Goal: Information Seeking & Learning: Learn about a topic

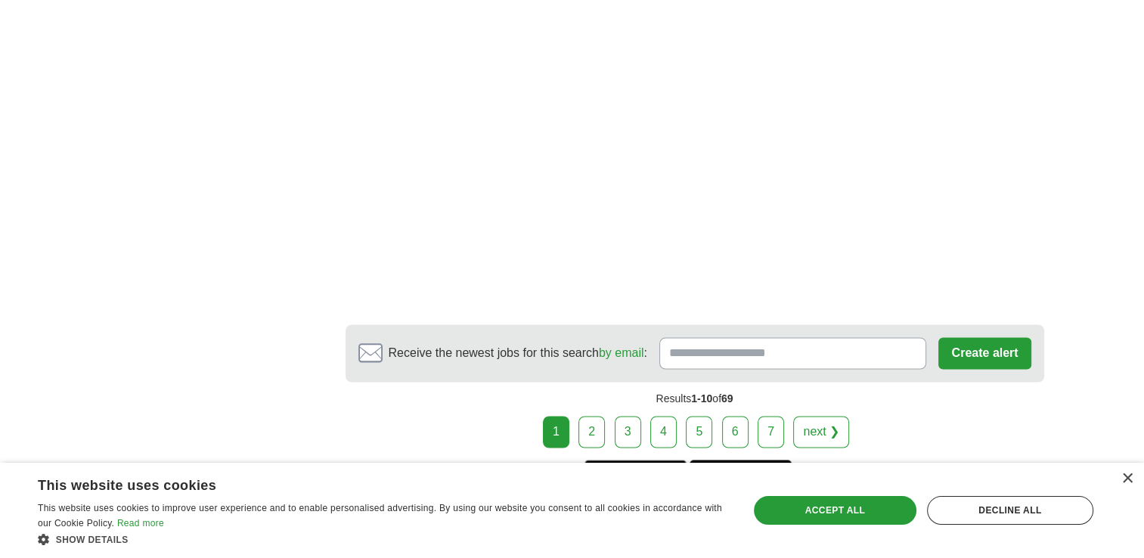
scroll to position [2347, 0]
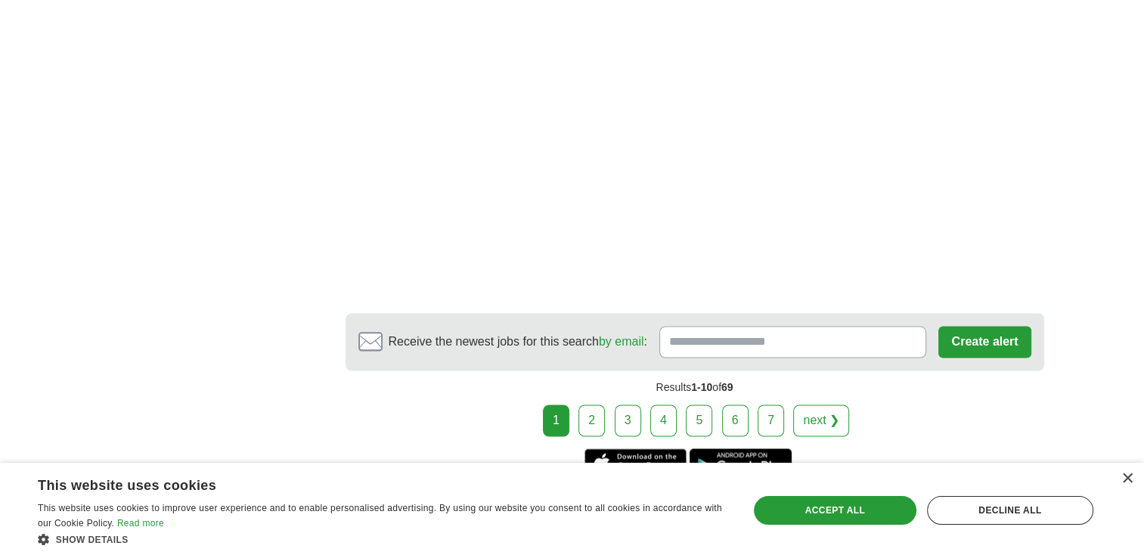
click at [588, 405] on link "2" at bounding box center [592, 421] width 26 height 32
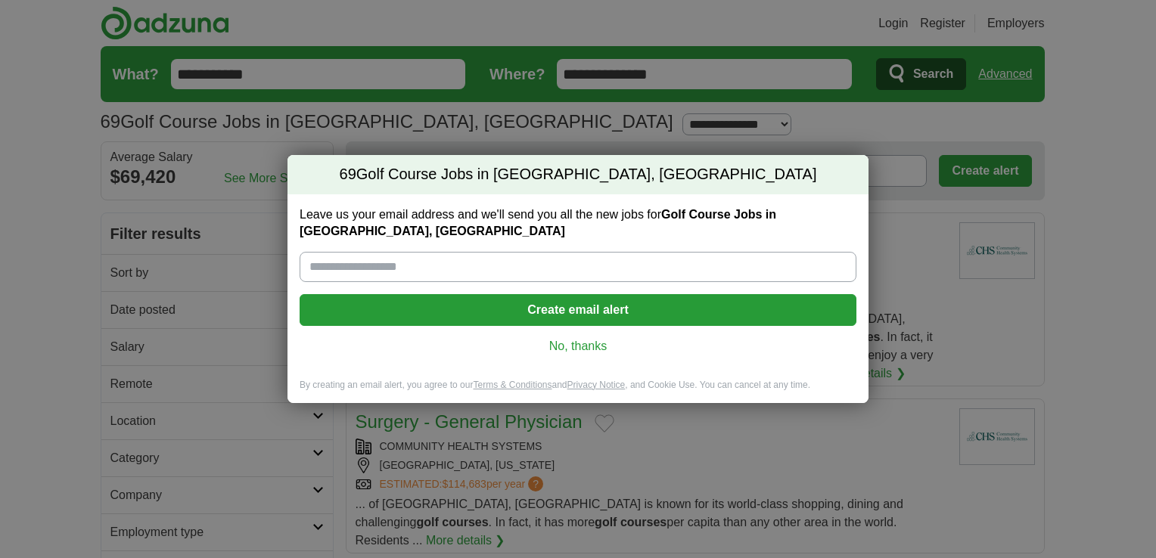
click at [1106, 263] on div "69 Golf Course Jobs in [GEOGRAPHIC_DATA], [GEOGRAPHIC_DATA] Leave us your email…" at bounding box center [578, 279] width 1156 height 558
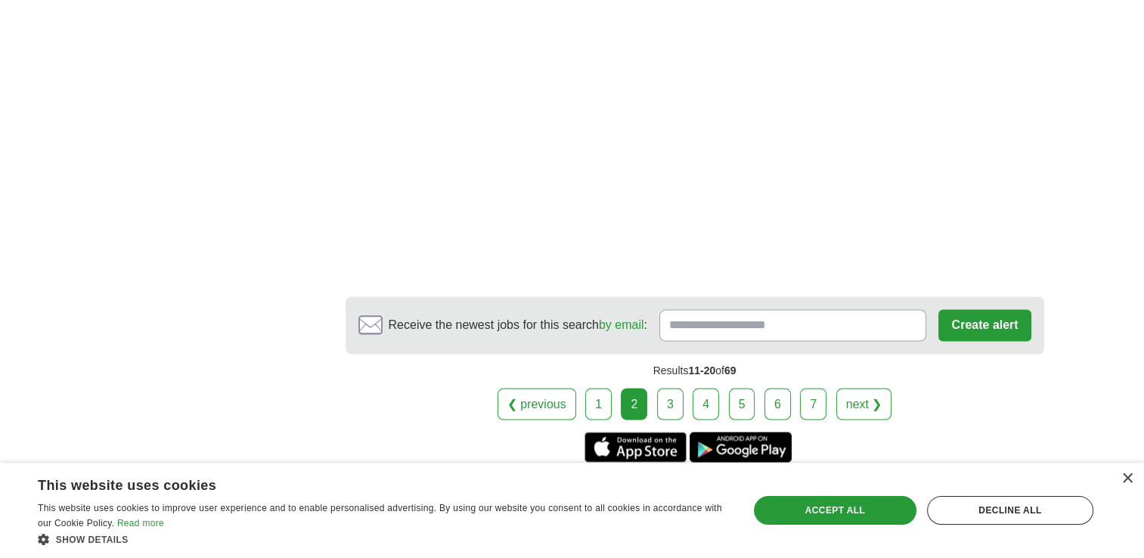
scroll to position [2496, 0]
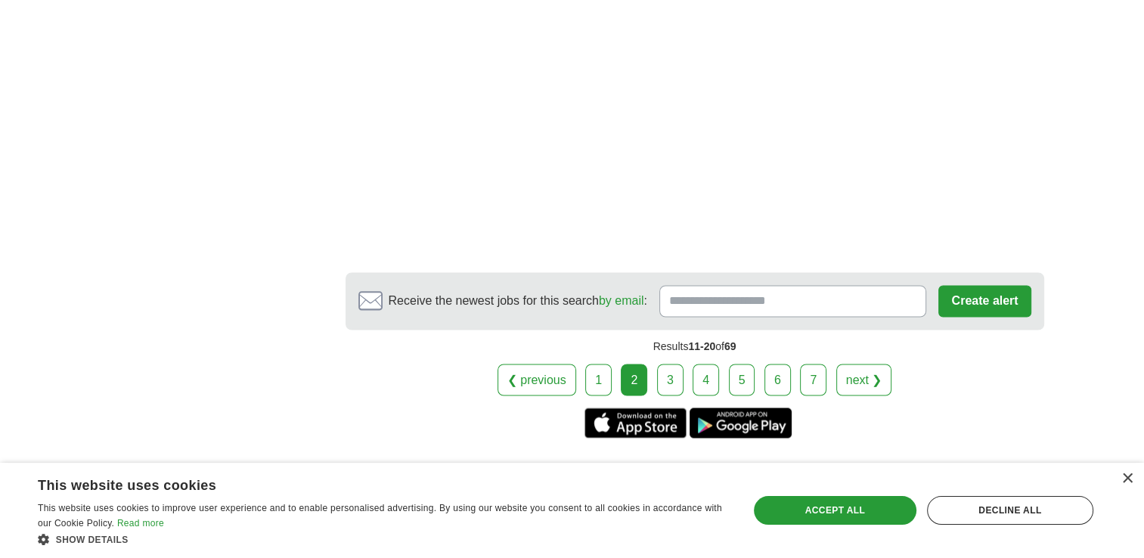
click at [659, 364] on link "3" at bounding box center [670, 380] width 26 height 32
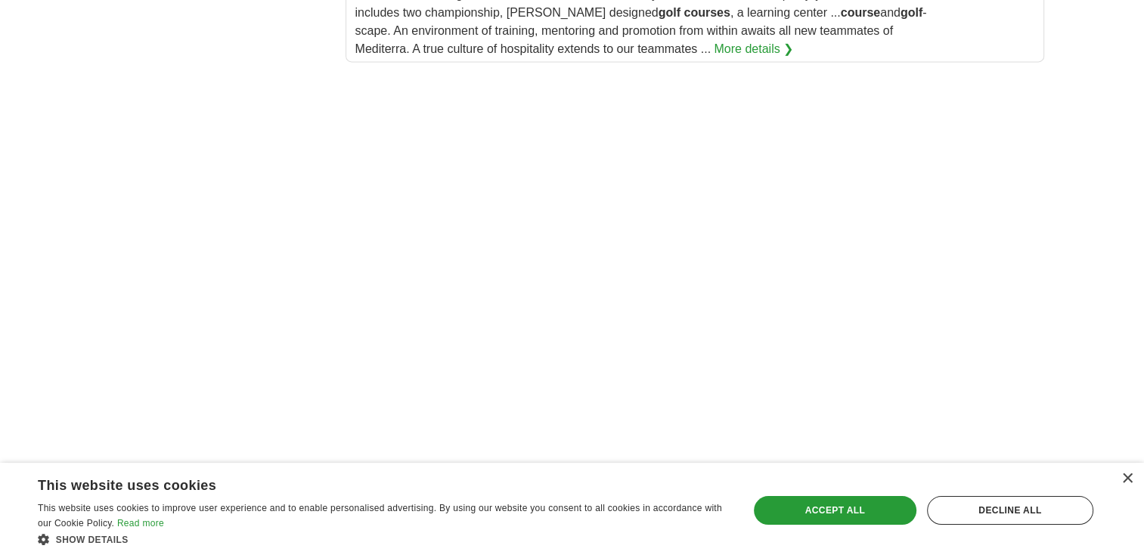
scroll to position [2118, 0]
